Goal: Task Accomplishment & Management: Manage account settings

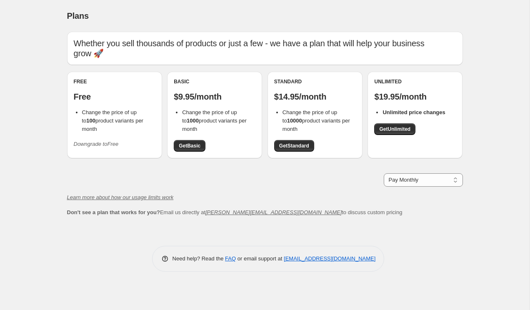
click at [105, 141] on icon "Downgrade to Free" at bounding box center [96, 144] width 45 height 6
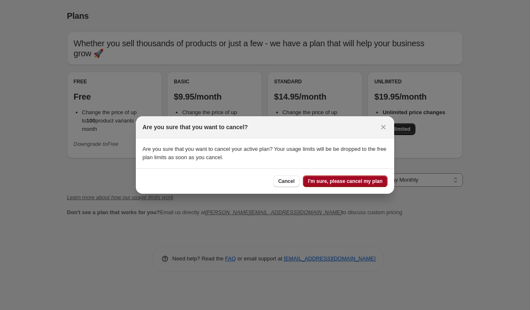
click at [352, 186] on button "I'm sure, please cancel my plan" at bounding box center [345, 181] width 85 height 12
